Goal: Information Seeking & Learning: Learn about a topic

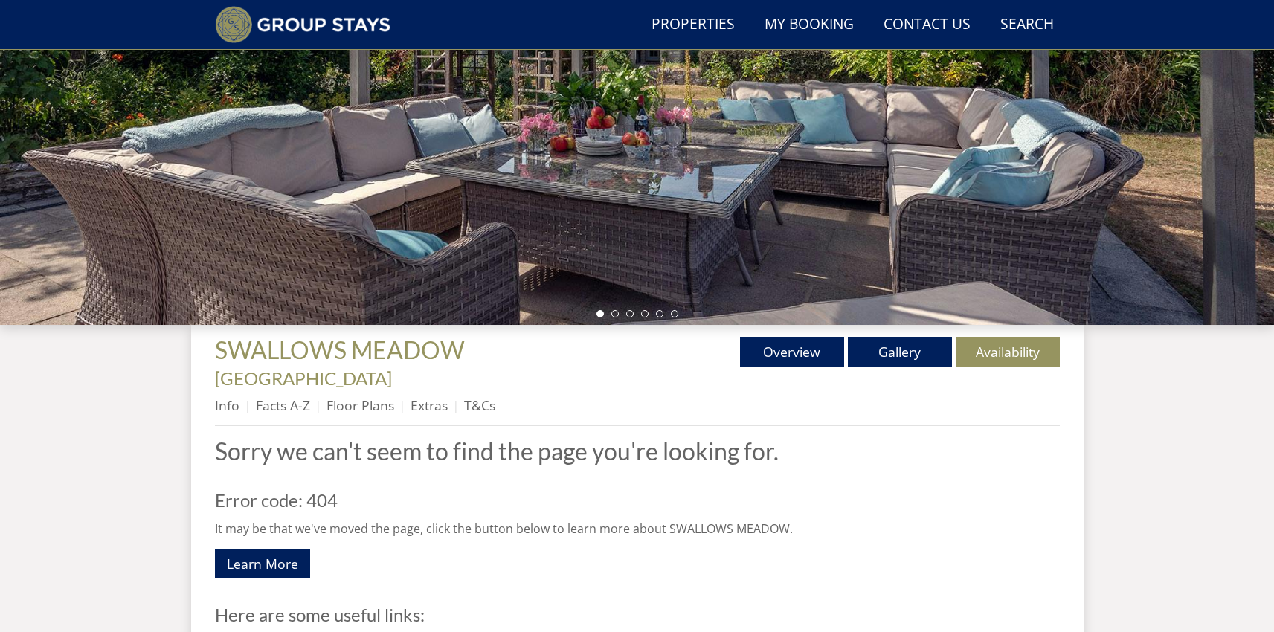
scroll to position [291, 0]
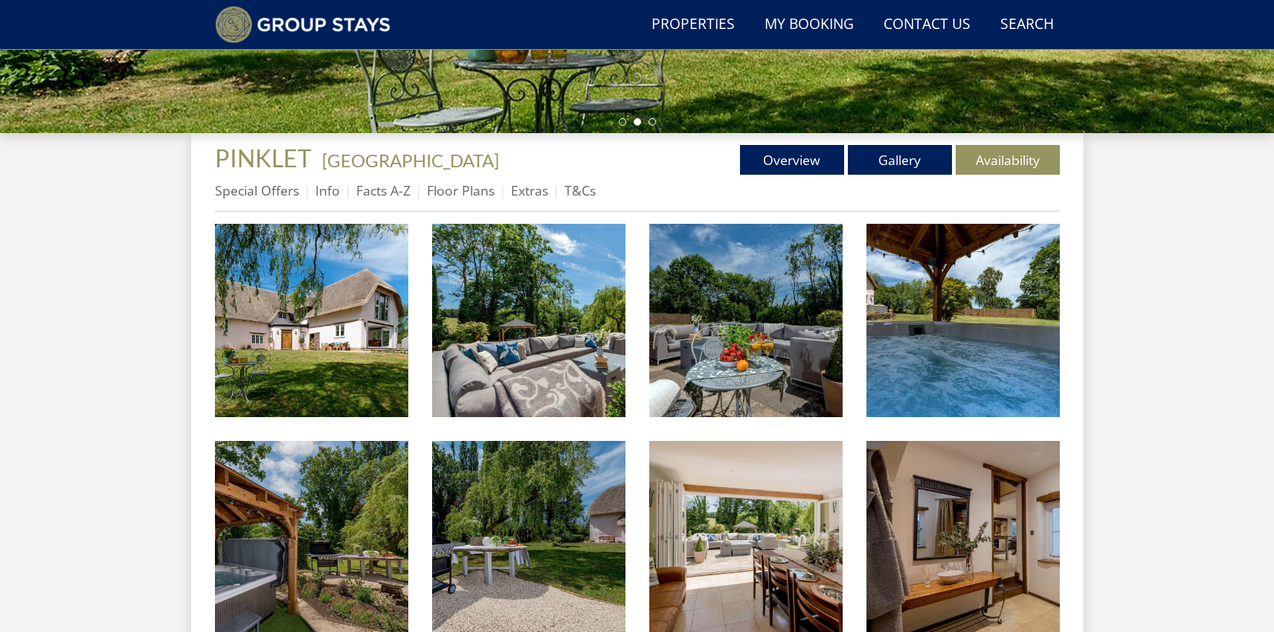
scroll to position [484, 0]
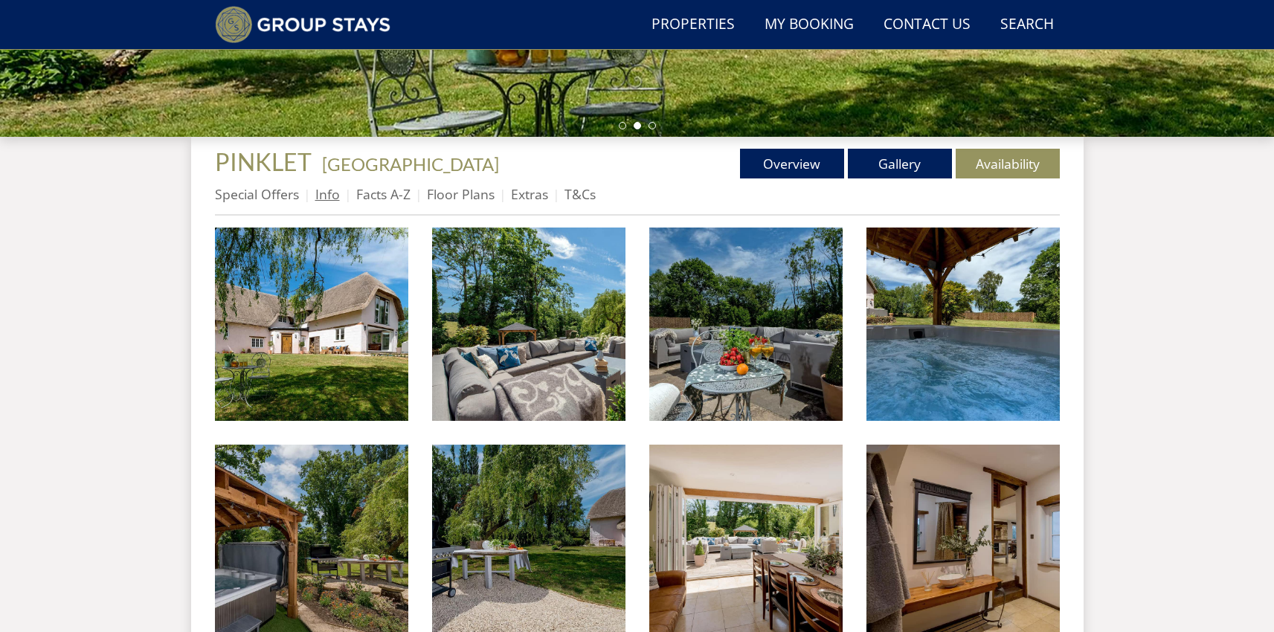
click at [335, 195] on link "Info" at bounding box center [327, 194] width 25 height 18
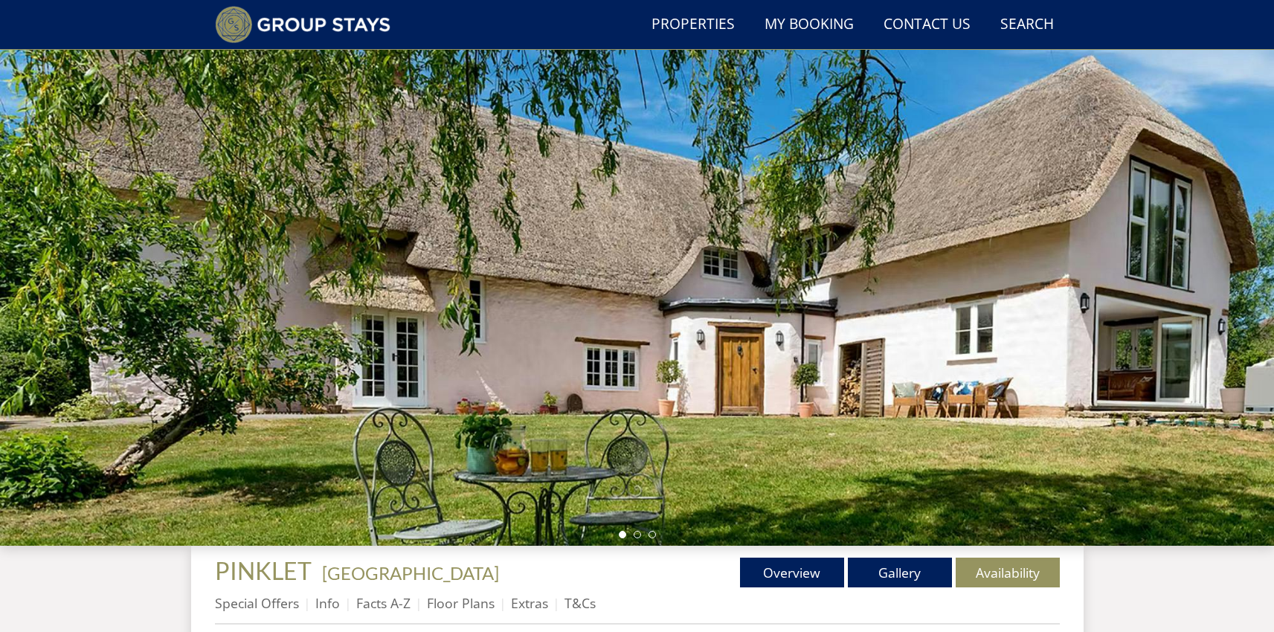
scroll to position [490, 0]
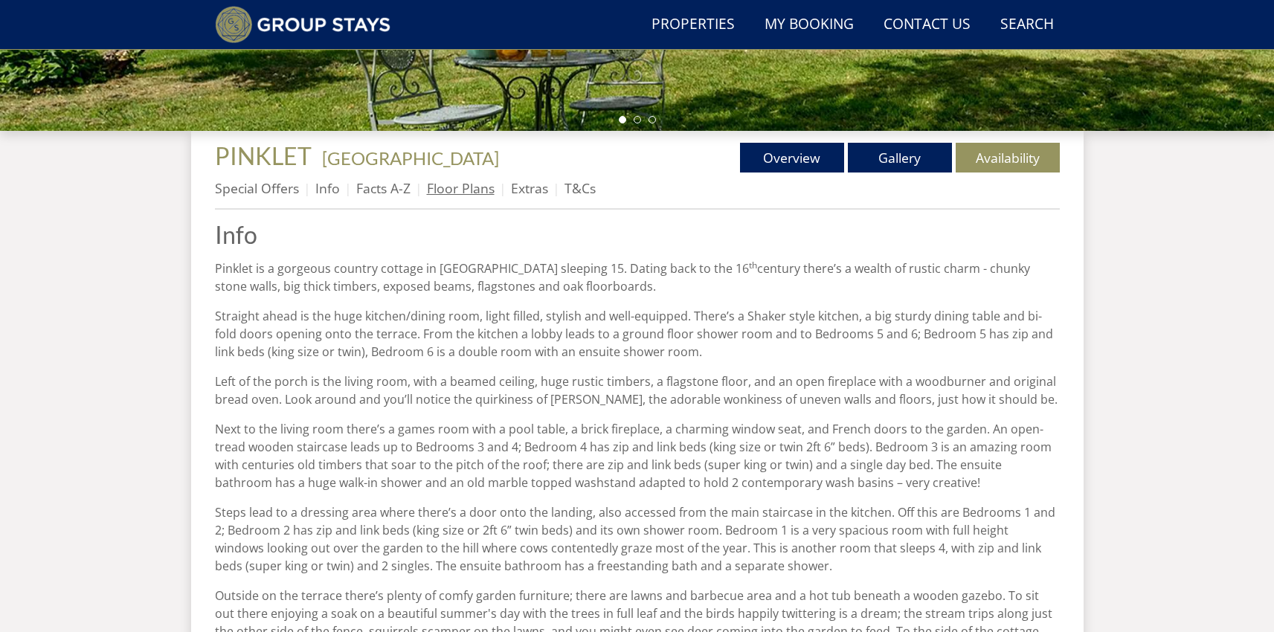
click at [459, 192] on link "Floor Plans" at bounding box center [461, 188] width 68 height 18
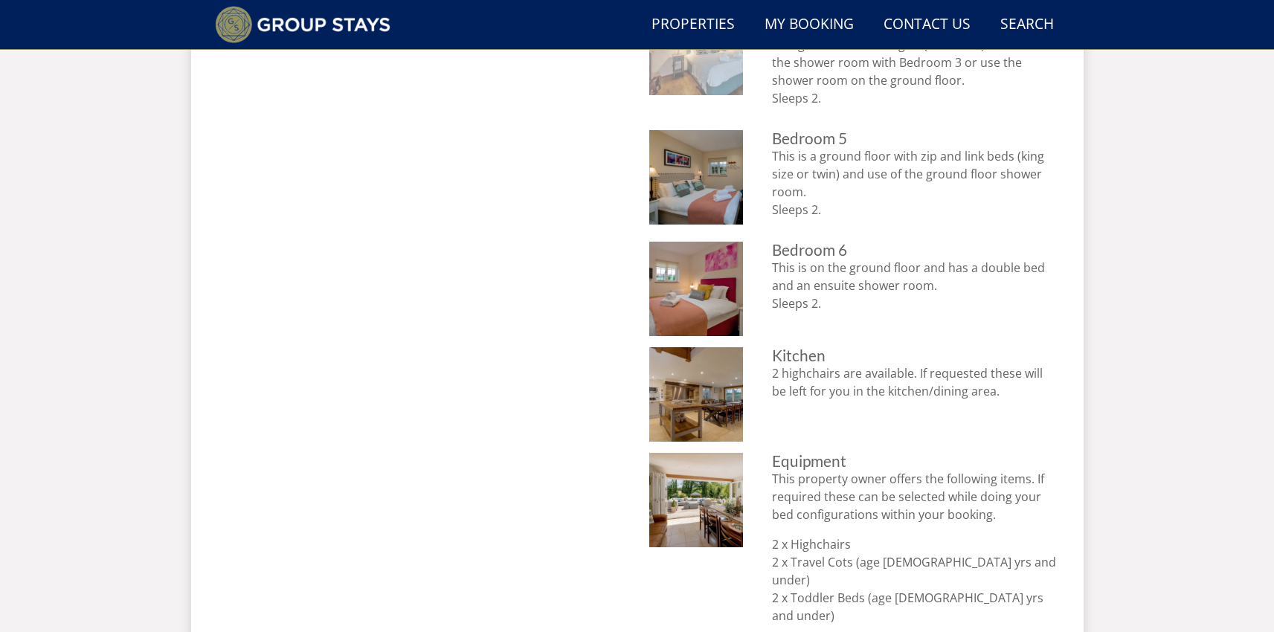
scroll to position [1178, 0]
